Goal: Feedback & Contribution: Leave review/rating

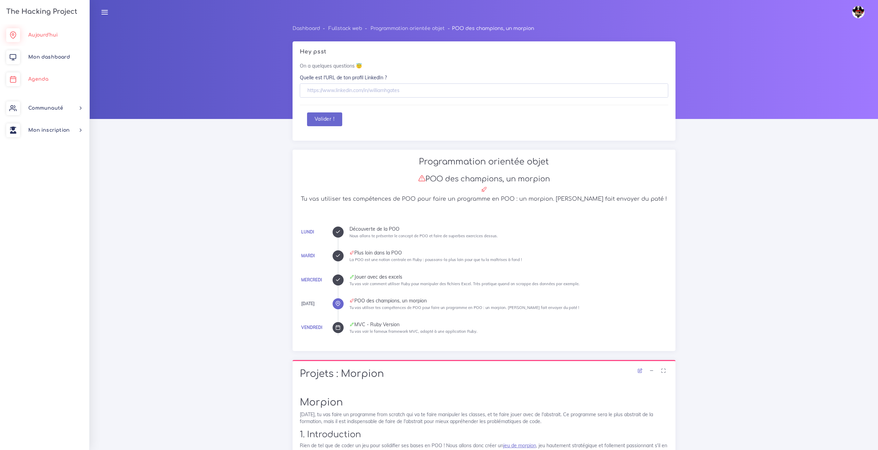
scroll to position [158, 0]
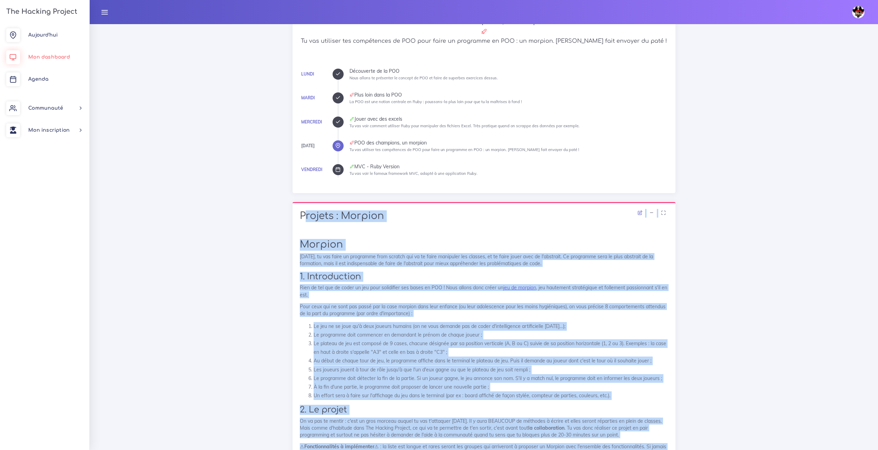
click at [46, 60] on link "Mon dashboard" at bounding box center [44, 57] width 89 height 22
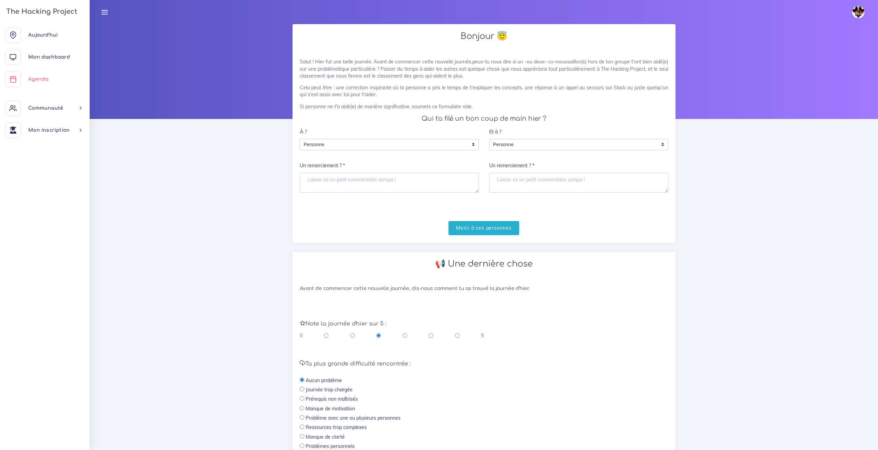
click at [26, 73] on link "Agenda" at bounding box center [44, 79] width 89 height 22
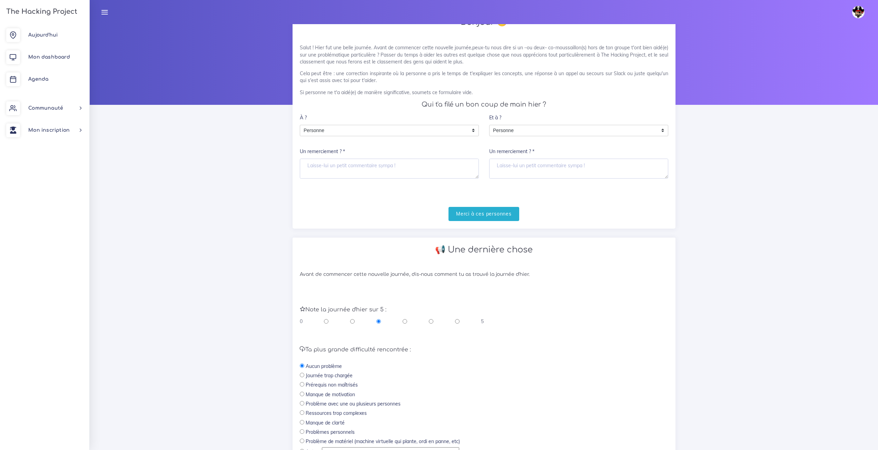
scroll to position [87, 0]
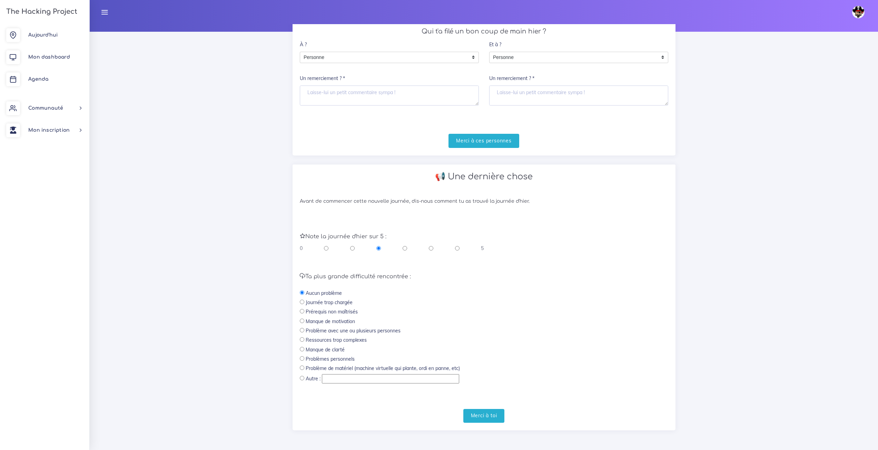
click at [459, 249] on input "radio" at bounding box center [457, 248] width 4 height 7
radio input "true"
click at [482, 413] on input "Merci à toi" at bounding box center [483, 416] width 41 height 14
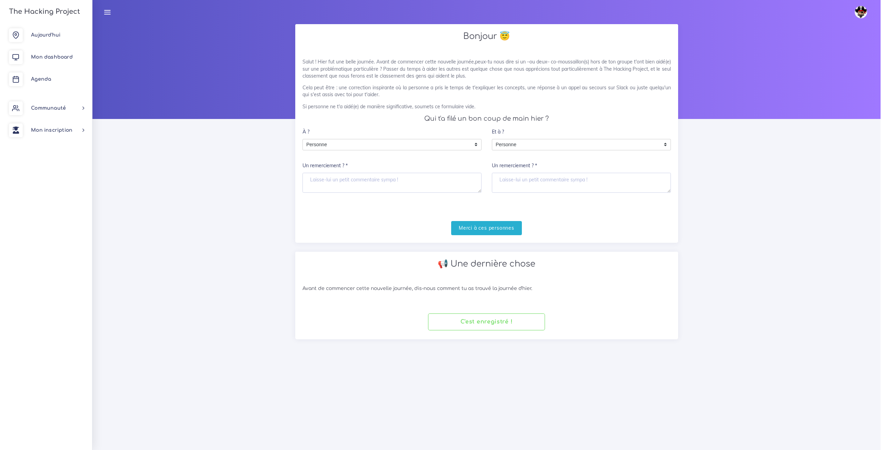
scroll to position [0, 0]
click at [42, 71] on link "Agenda" at bounding box center [44, 79] width 89 height 22
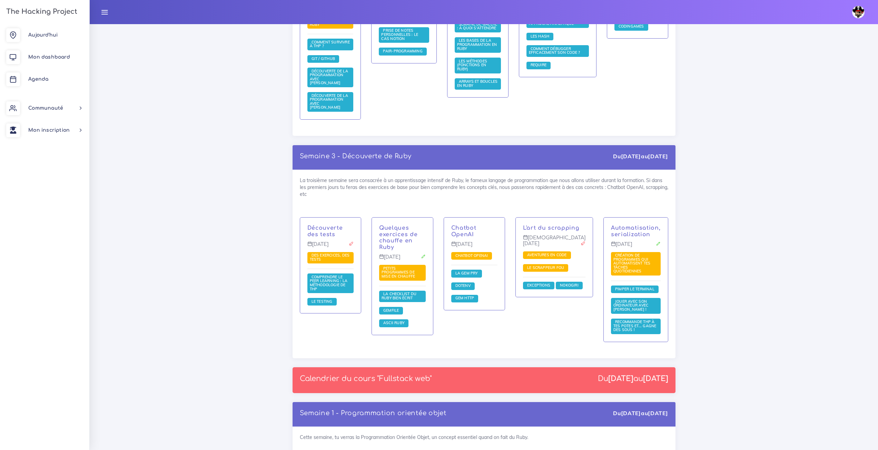
scroll to position [672, 0]
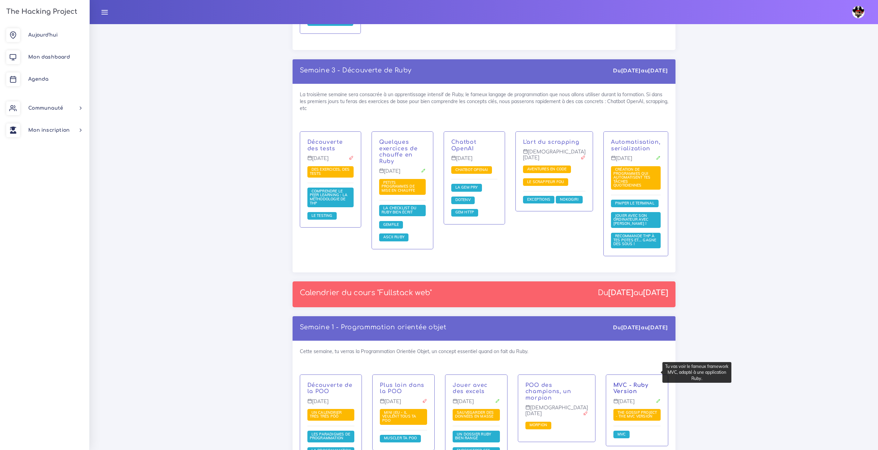
click at [630, 382] on link "MVC - Ruby Version" at bounding box center [630, 388] width 35 height 13
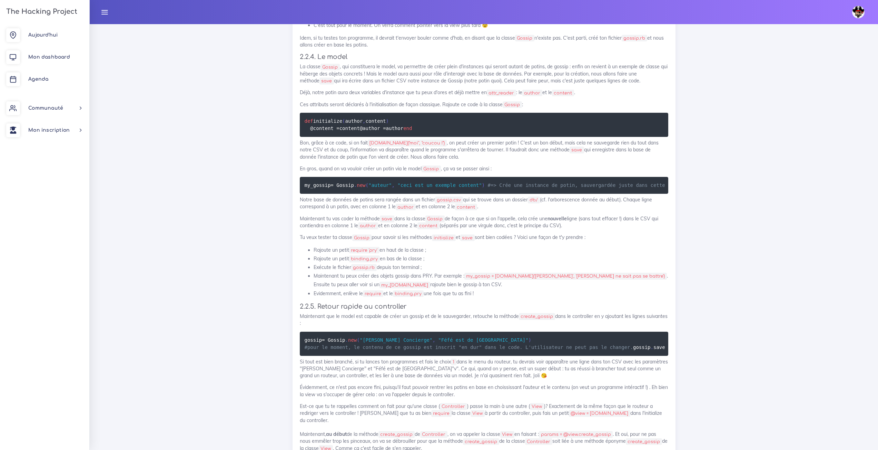
scroll to position [1607, 0]
